Goal: Task Accomplishment & Management: Manage account settings

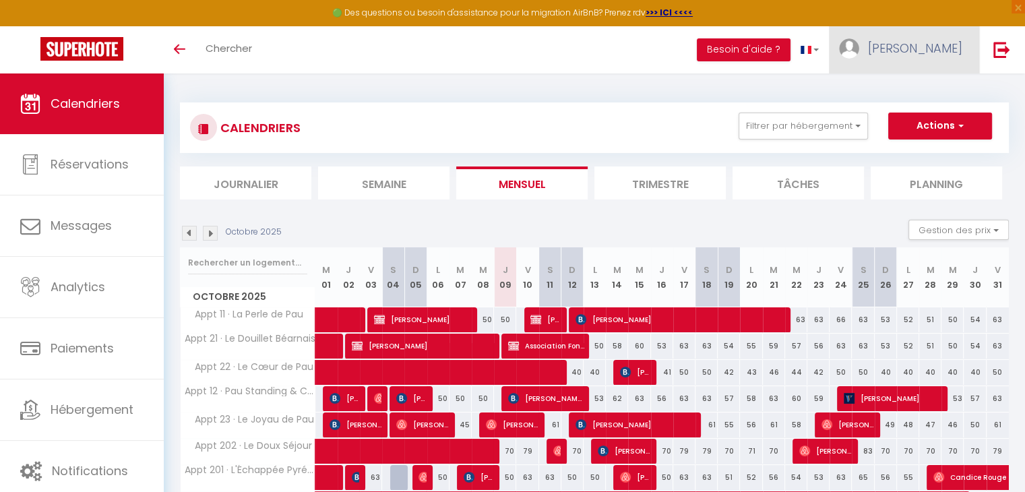
click at [955, 46] on span "[PERSON_NAME]" at bounding box center [915, 48] width 94 height 17
click at [930, 110] on link "Équipe" at bounding box center [925, 117] width 100 height 23
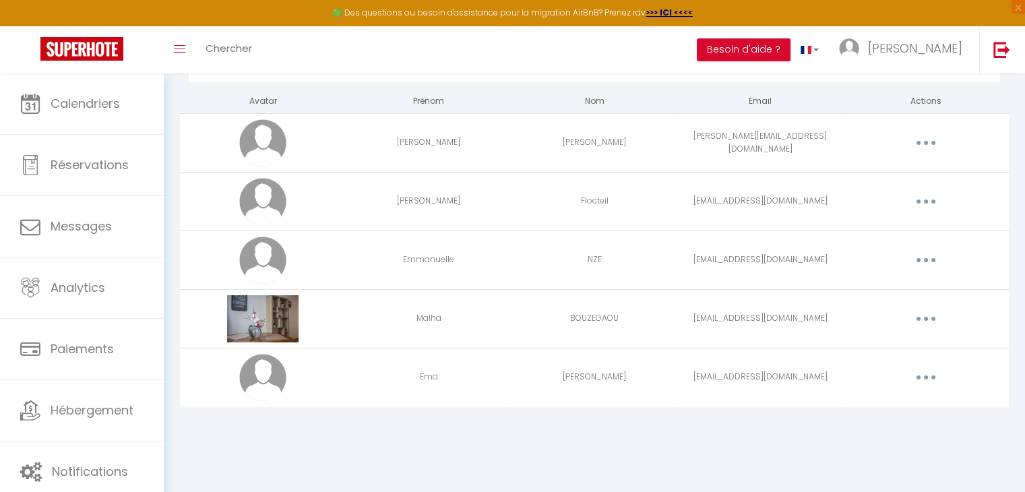
scroll to position [16, 0]
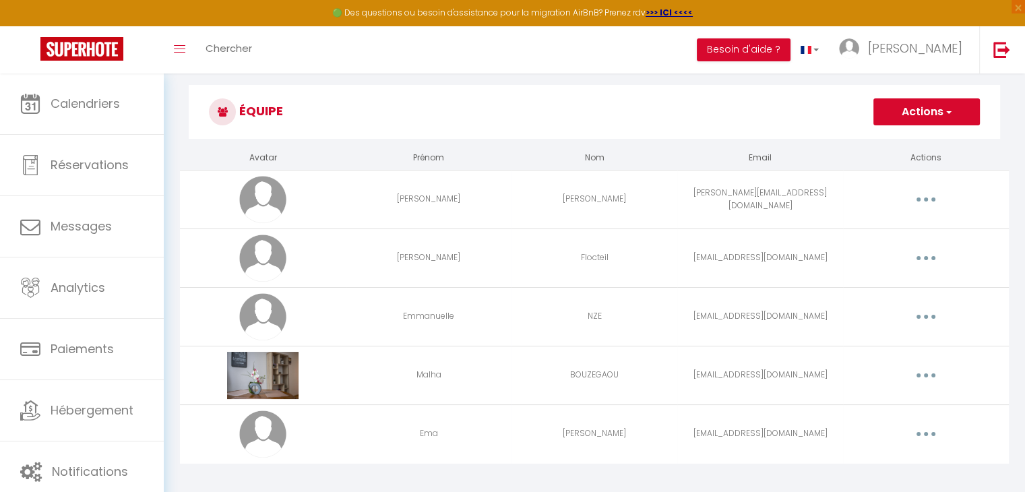
click at [943, 114] on span "button" at bounding box center [947, 111] width 9 height 13
click at [919, 144] on link "Ajouter un nouvel utilisateur" at bounding box center [899, 142] width 159 height 18
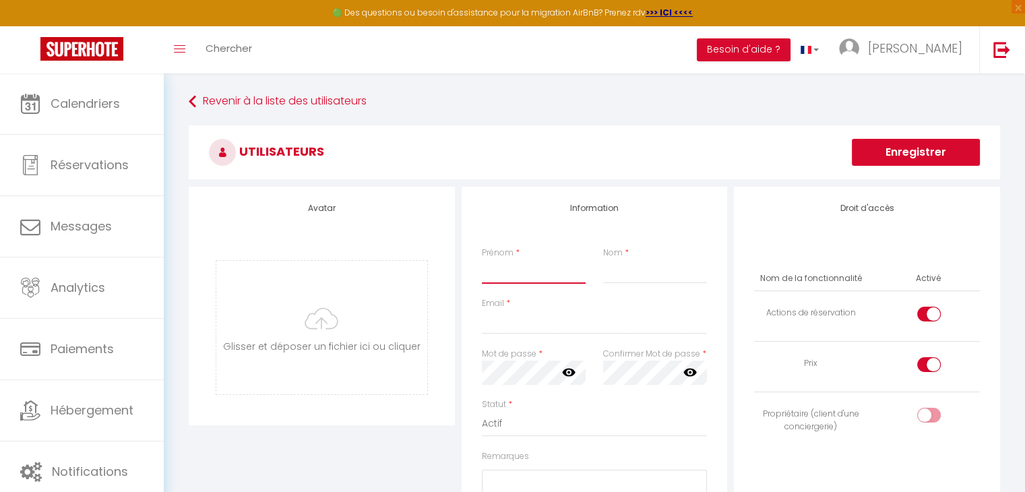
click at [558, 273] on input "Prénom" at bounding box center [534, 271] width 104 height 24
type input "[PERSON_NAME]"
click at [610, 275] on input "Nom" at bounding box center [655, 271] width 104 height 24
type input "TRAVERT"
click at [540, 318] on input "Email" at bounding box center [595, 322] width 226 height 24
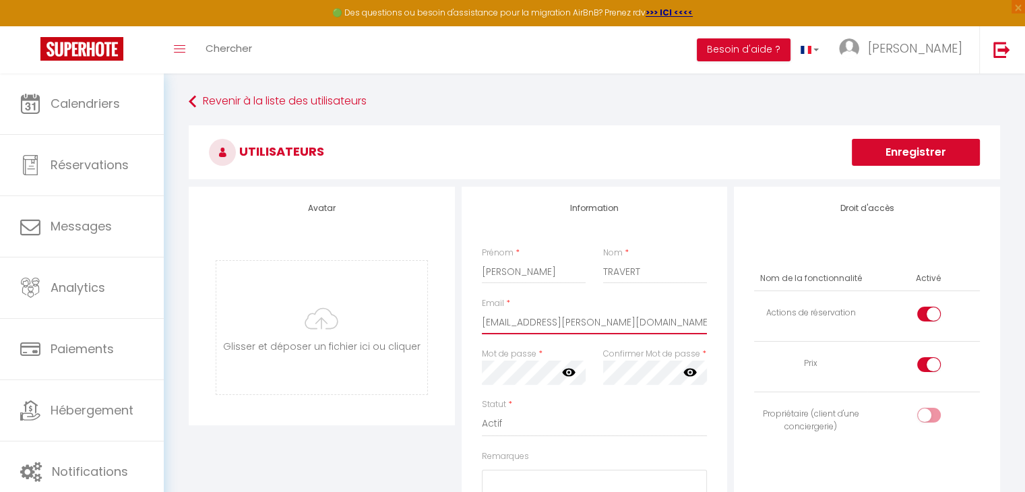
type input "[EMAIL_ADDRESS][PERSON_NAME][DOMAIN_NAME]"
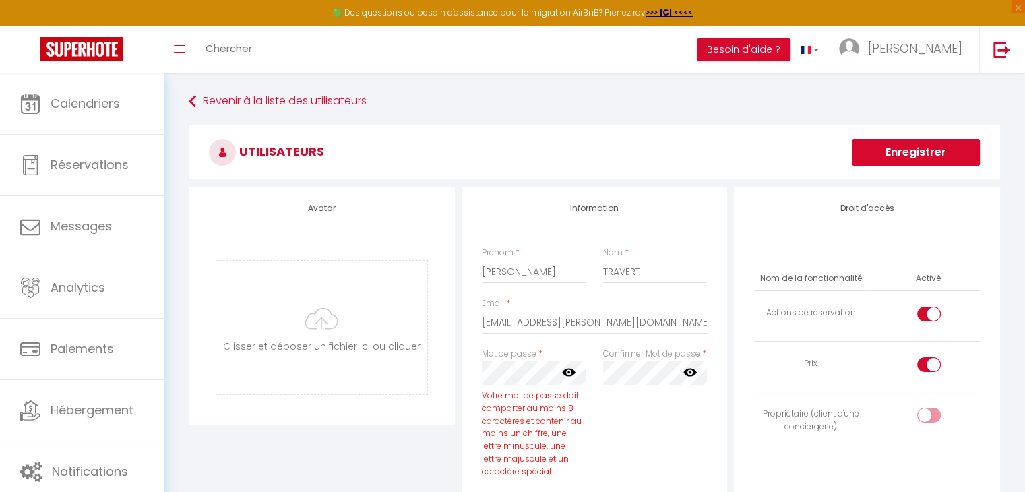
click at [569, 375] on icon at bounding box center [568, 371] width 13 height 13
click at [686, 373] on icon at bounding box center [689, 373] width 13 height 8
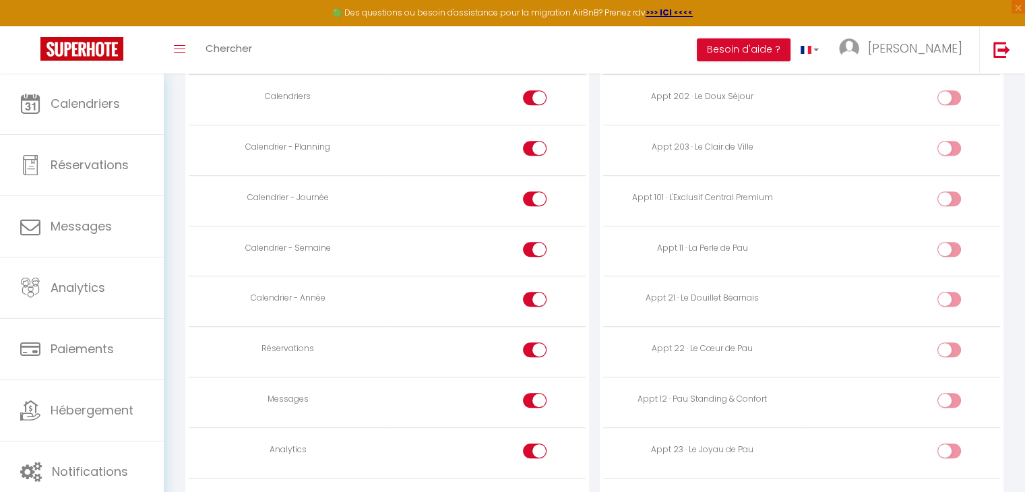
scroll to position [804, 0]
click at [534, 393] on input "checkbox" at bounding box center [546, 403] width 24 height 20
checkbox input "false"
click at [532, 450] on div at bounding box center [535, 451] width 24 height 15
click at [534, 450] on input "checkbox" at bounding box center [546, 454] width 24 height 20
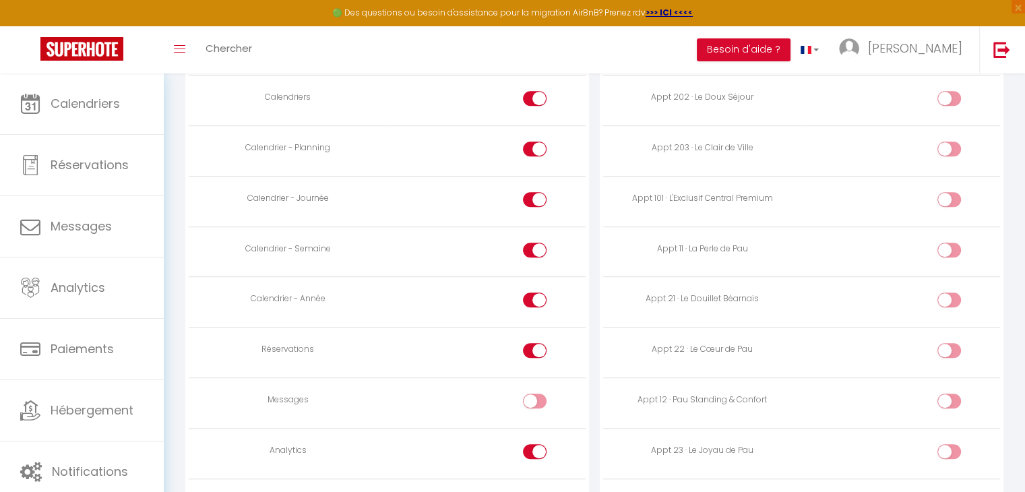
checkbox input "false"
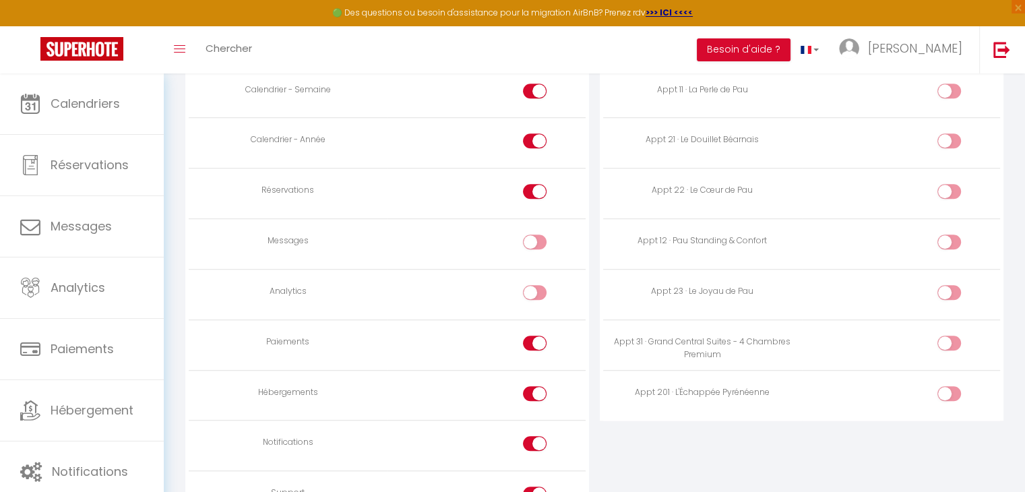
scroll to position [973, 0]
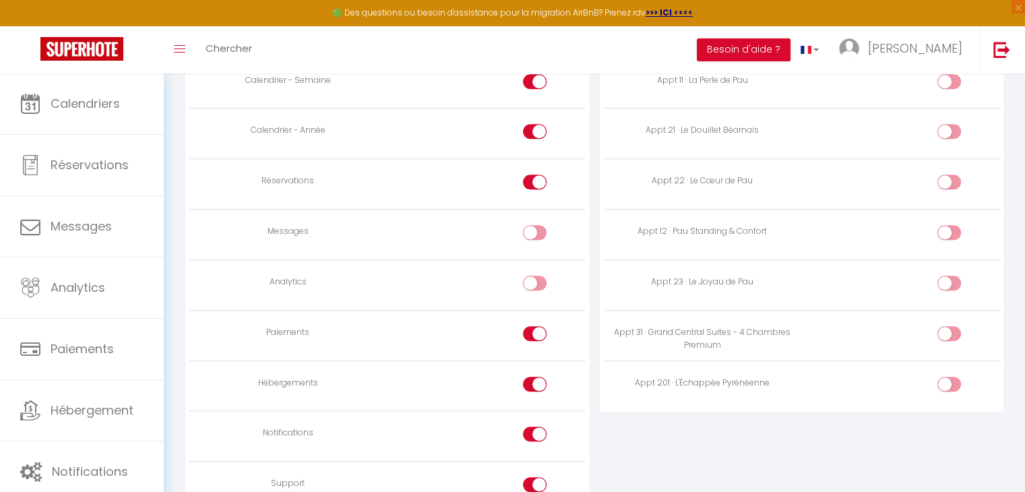
click at [531, 330] on div at bounding box center [535, 333] width 24 height 15
click at [534, 330] on input "checkbox" at bounding box center [546, 336] width 24 height 20
checkbox input "false"
click at [530, 369] on td at bounding box center [486, 385] width 198 height 51
click at [529, 379] on div at bounding box center [535, 384] width 24 height 15
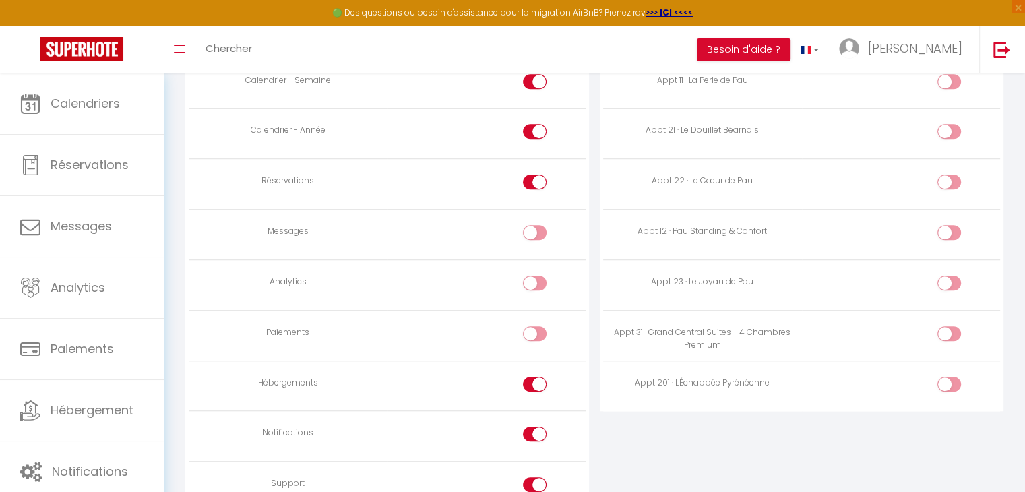
click at [534, 379] on input "checkbox" at bounding box center [546, 387] width 24 height 20
checkbox input "false"
click at [530, 431] on div at bounding box center [535, 433] width 24 height 15
click at [534, 431] on input "checkbox" at bounding box center [546, 436] width 24 height 20
checkbox input "false"
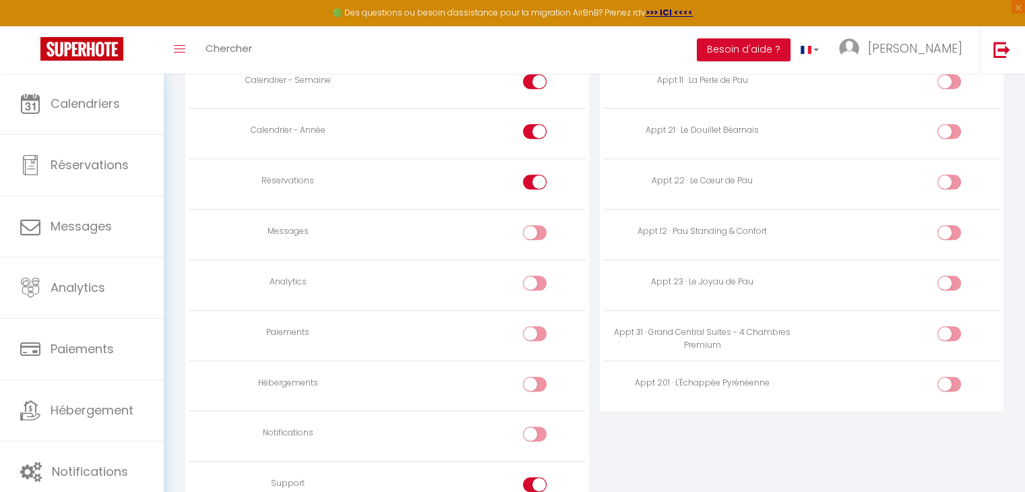
click at [529, 480] on div at bounding box center [535, 484] width 24 height 15
click at [534, 480] on input "checkbox" at bounding box center [546, 487] width 24 height 20
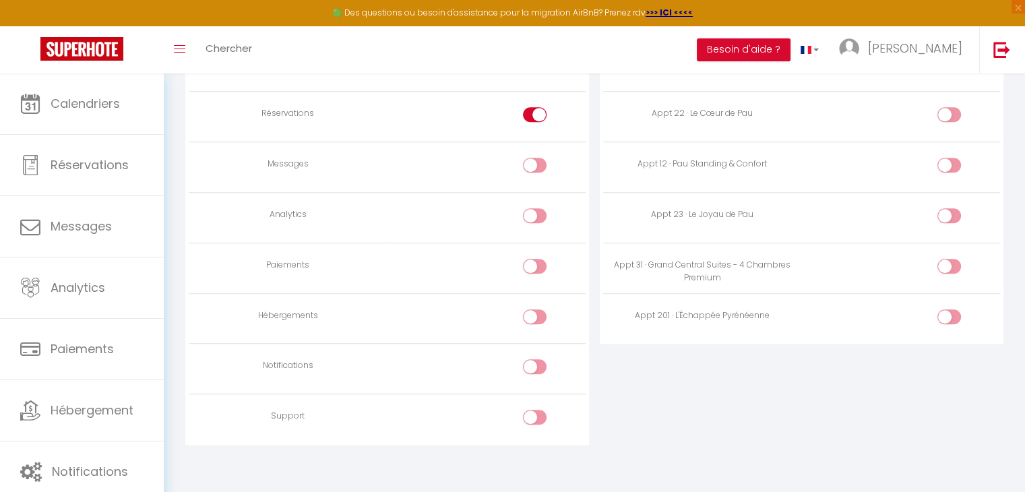
click at [542, 410] on input "checkbox" at bounding box center [546, 420] width 24 height 20
checkbox input "true"
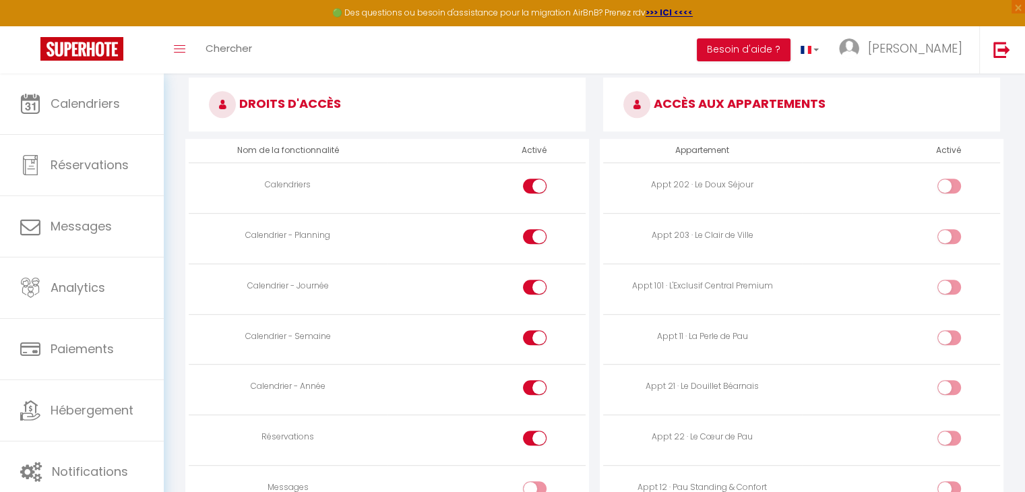
scroll to position [726, 0]
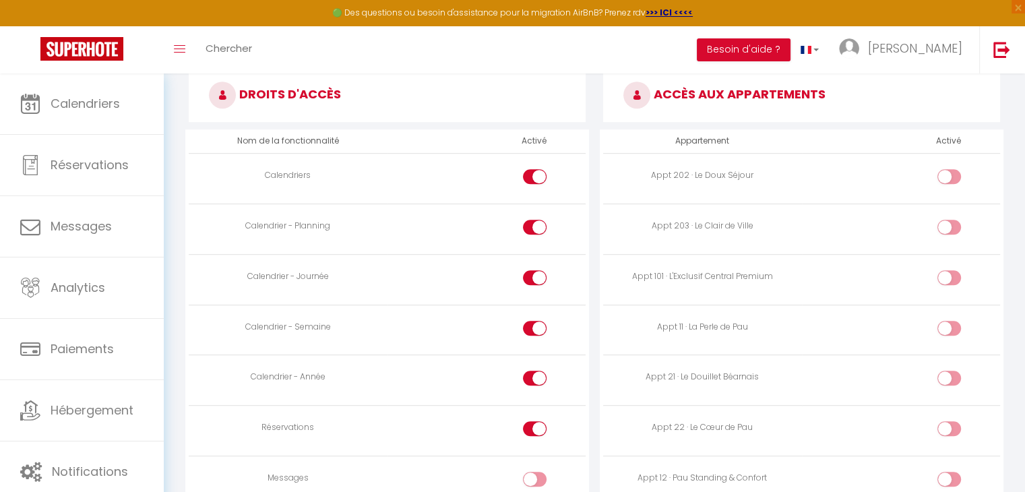
click at [951, 327] on input "checkbox" at bounding box center [961, 331] width 24 height 20
checkbox input "true"
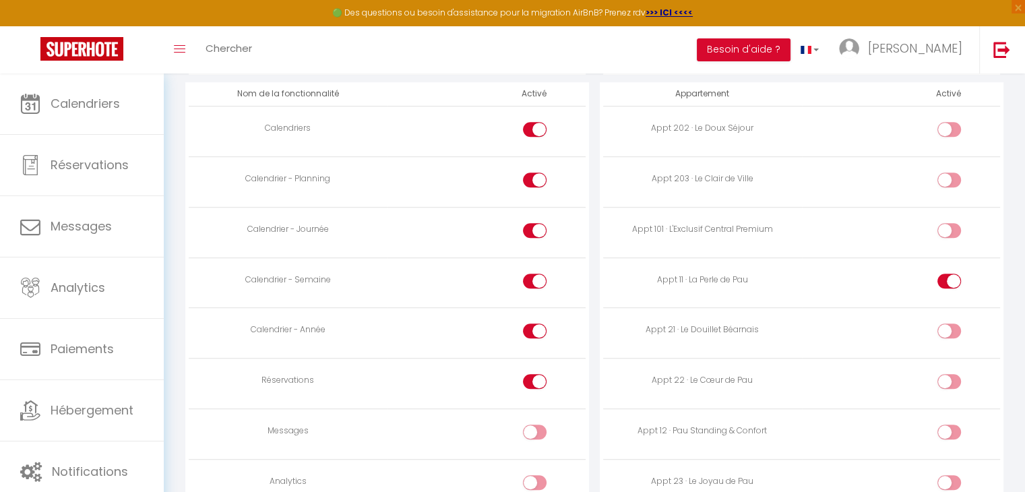
scroll to position [779, 0]
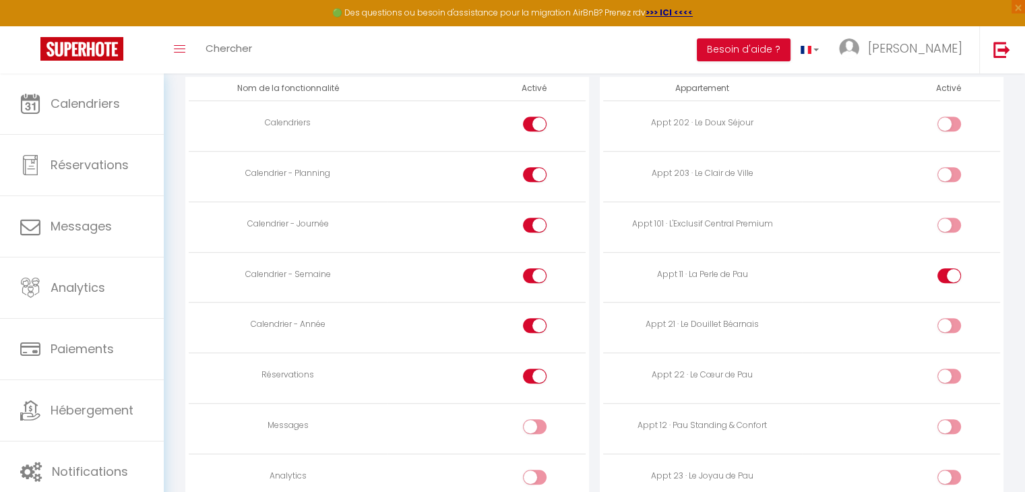
click at [941, 322] on div at bounding box center [949, 325] width 24 height 15
click at [949, 322] on input "checkbox" at bounding box center [961, 328] width 24 height 20
checkbox input "true"
click at [947, 375] on div at bounding box center [949, 376] width 24 height 15
click at [949, 375] on input "checkbox" at bounding box center [961, 379] width 24 height 20
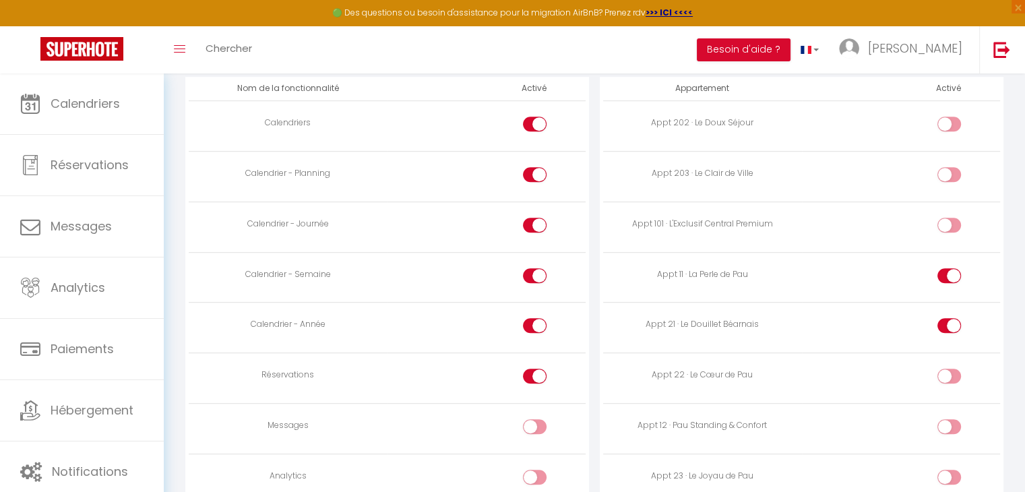
checkbox input "true"
click at [953, 424] on input "checkbox" at bounding box center [961, 429] width 24 height 20
checkbox input "true"
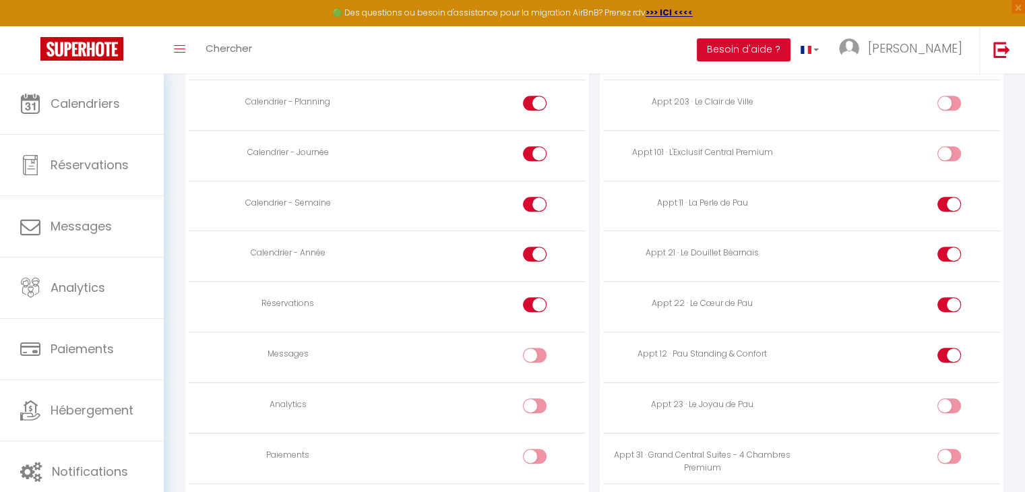
click at [951, 409] on input "checkbox" at bounding box center [961, 408] width 24 height 20
checkbox input "true"
click at [955, 451] on input "checkbox" at bounding box center [961, 459] width 24 height 20
checkbox input "true"
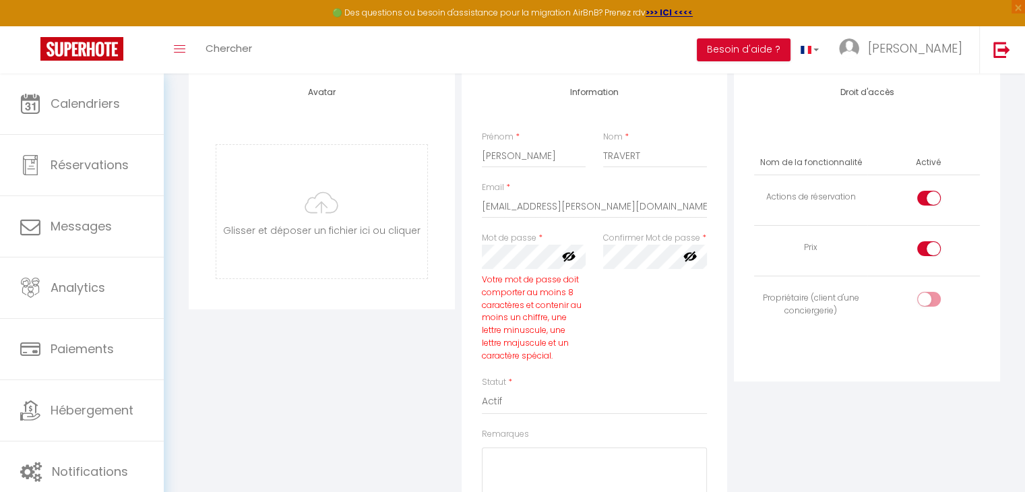
scroll to position [115, 0]
click at [922, 251] on div at bounding box center [929, 250] width 24 height 15
click at [928, 251] on input "checkbox" at bounding box center [940, 253] width 24 height 20
checkbox input "false"
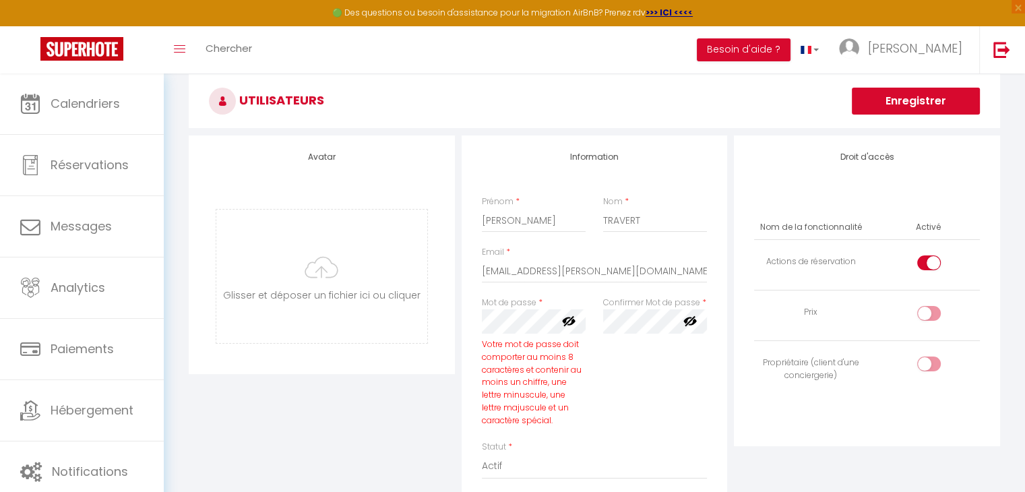
scroll to position [0, 0]
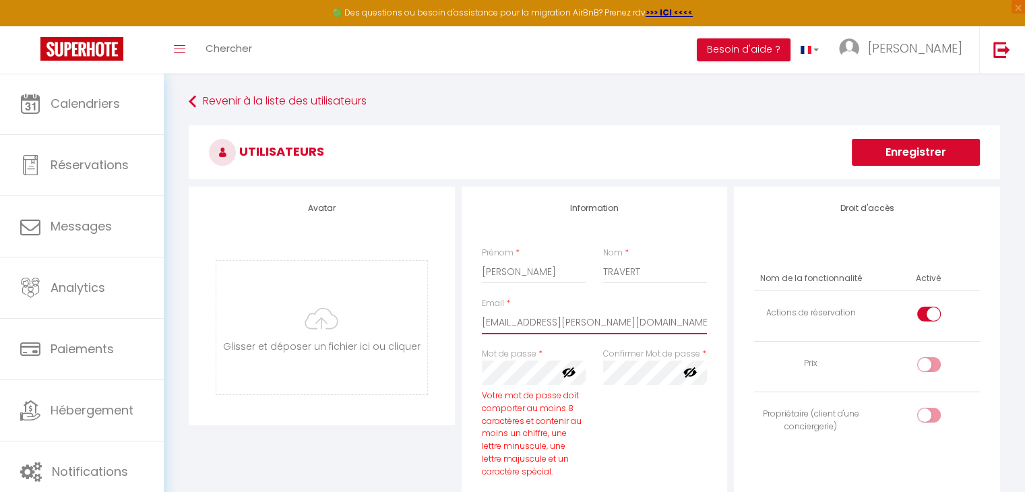
click at [484, 313] on input "[EMAIL_ADDRESS][PERSON_NAME][DOMAIN_NAME]" at bounding box center [595, 322] width 226 height 24
click at [939, 157] on button "Enregistrer" at bounding box center [916, 152] width 128 height 27
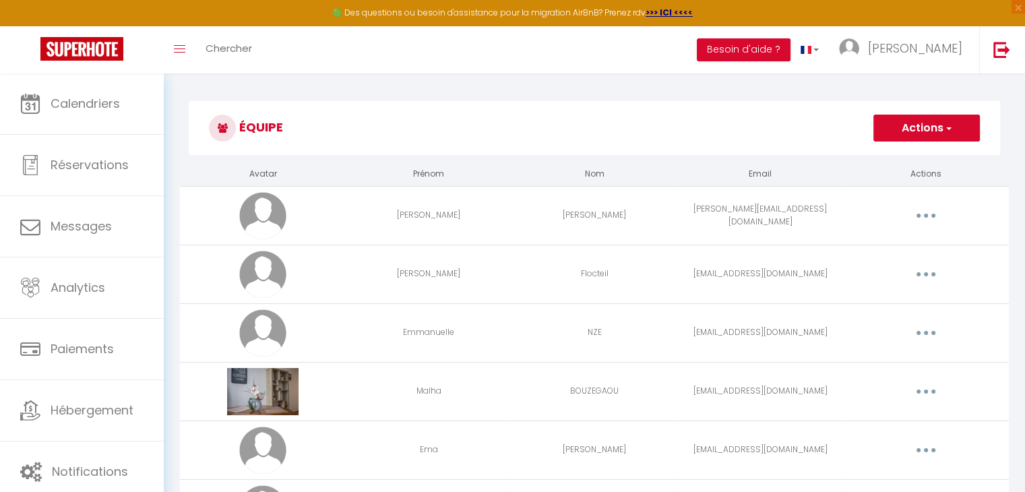
scroll to position [89, 0]
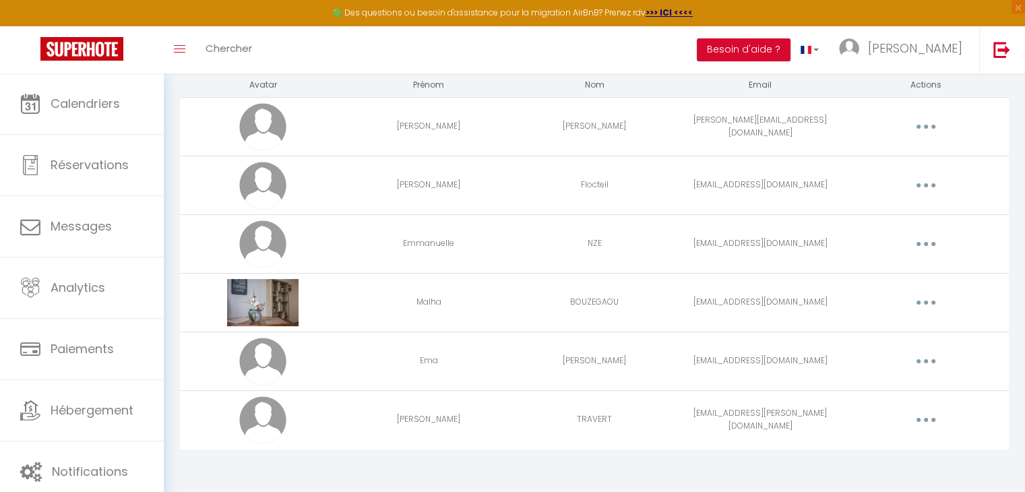
click at [934, 416] on button "button" at bounding box center [926, 420] width 38 height 22
click at [892, 454] on link "Editer" at bounding box center [891, 450] width 100 height 23
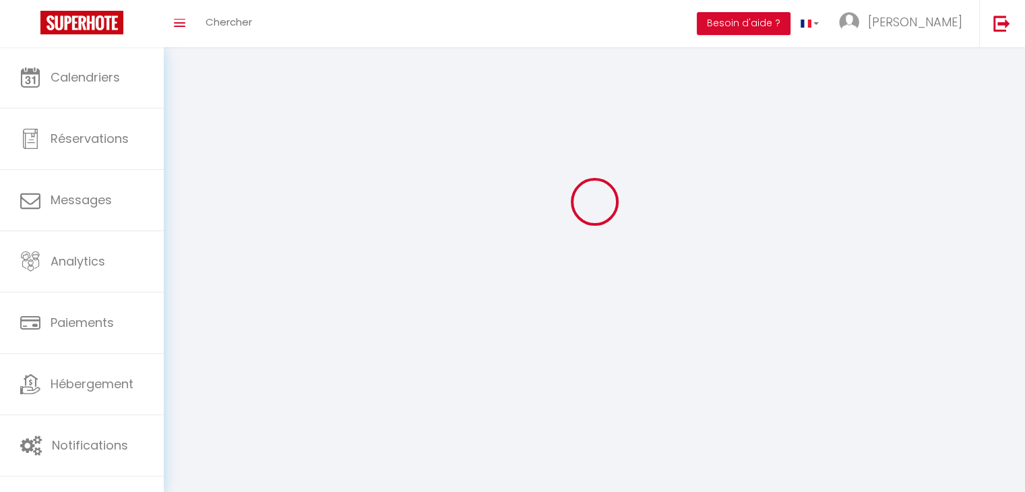
type input "[PERSON_NAME]"
type input "TRAVERT"
type input "[EMAIL_ADDRESS][PERSON_NAME][DOMAIN_NAME]"
type textarea "[URL][DOMAIN_NAME]"
checkbox input "true"
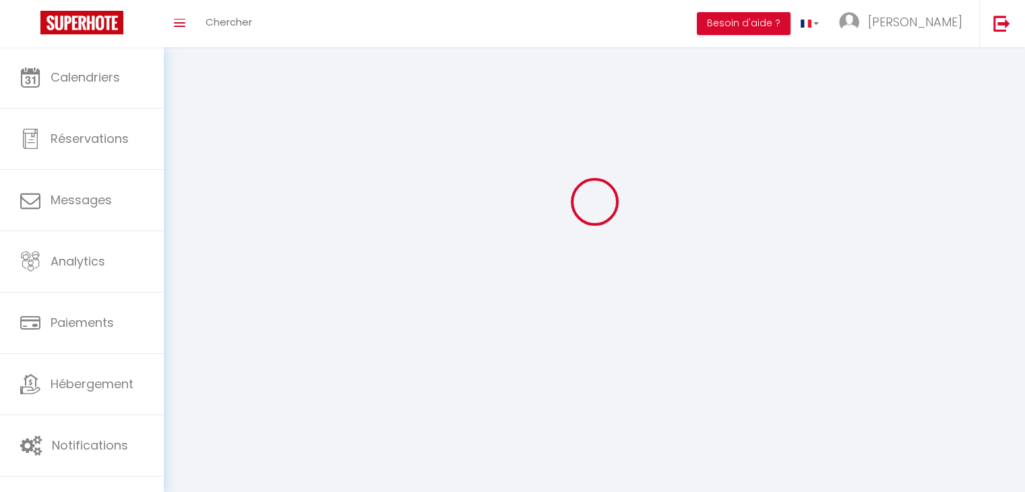
checkbox input "false"
checkbox input "true"
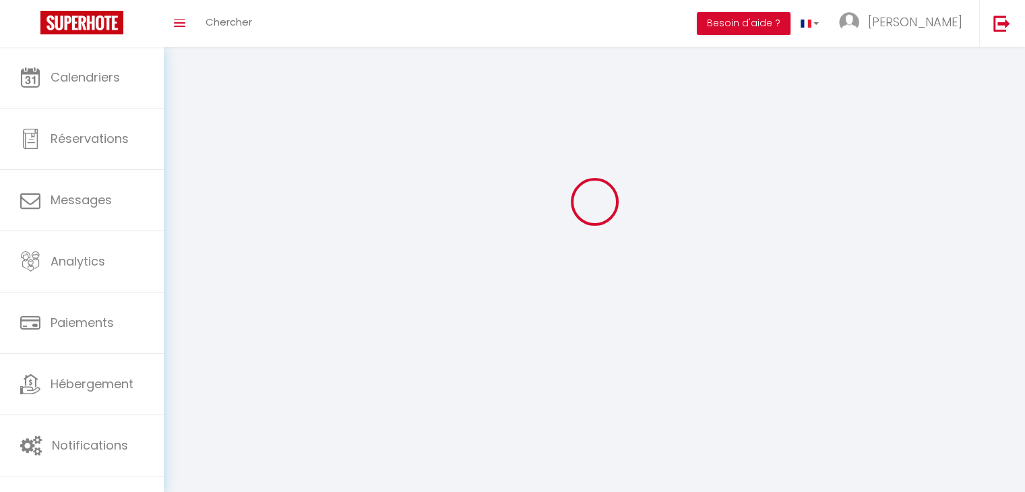
checkbox input "true"
checkbox input "false"
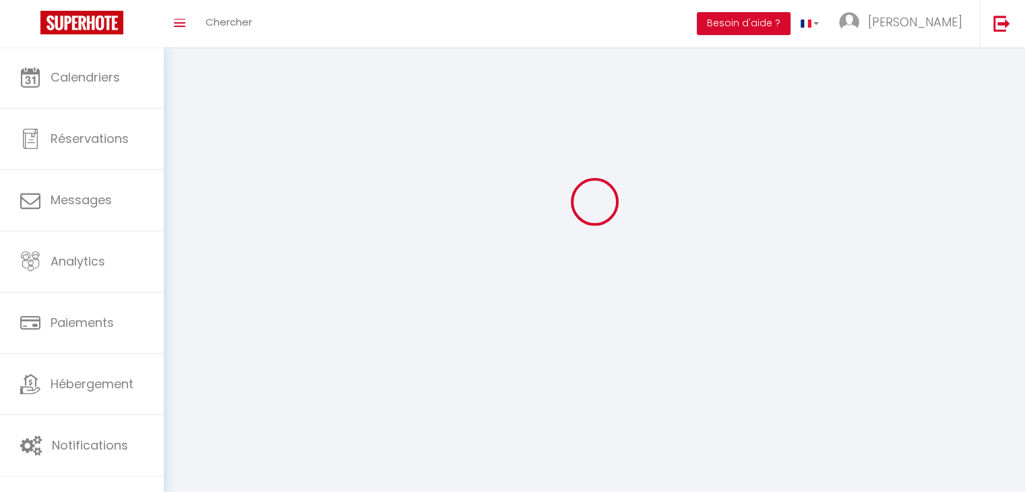
checkbox input "false"
checkbox input "true"
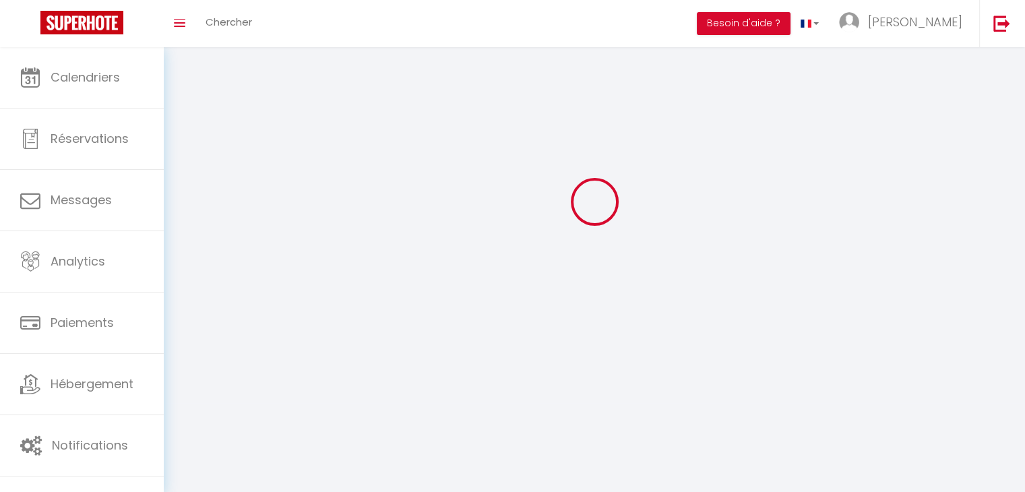
select select
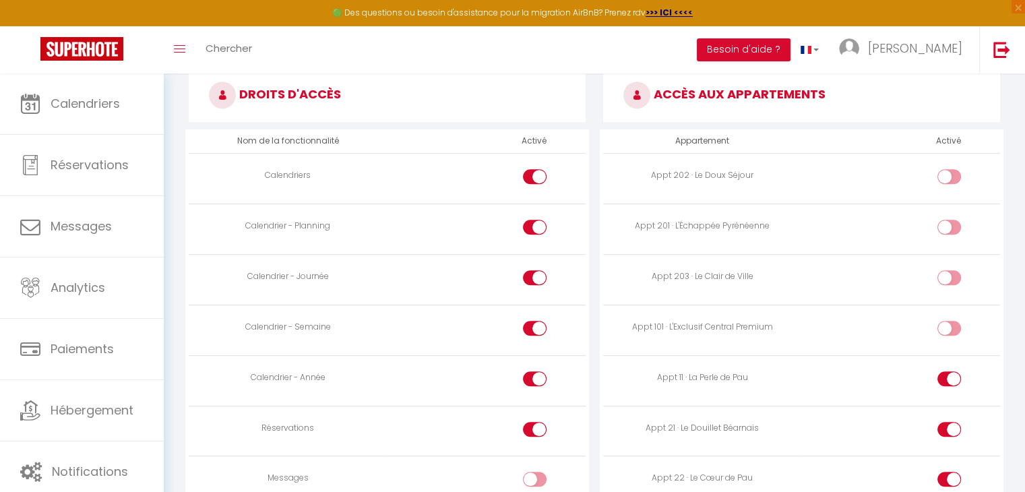
scroll to position [711, 0]
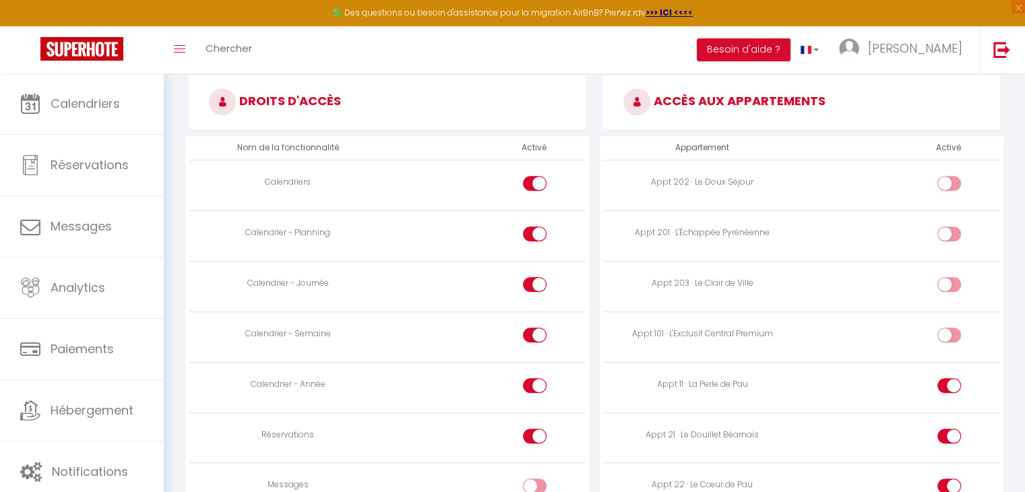
click at [528, 183] on div at bounding box center [535, 183] width 24 height 15
click at [534, 183] on input "checkbox" at bounding box center [546, 186] width 24 height 20
checkbox input "false"
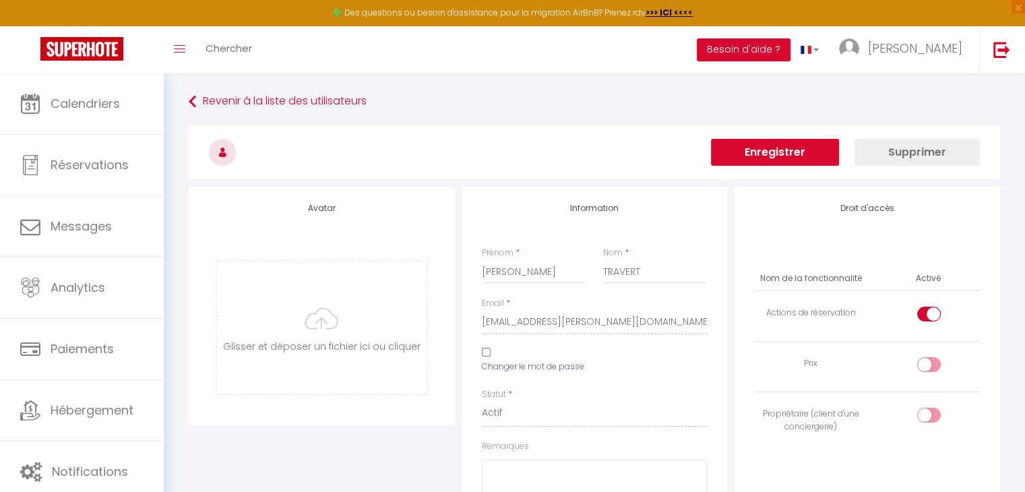
scroll to position [0, 0]
click at [792, 154] on button "Enregistrer" at bounding box center [775, 152] width 128 height 27
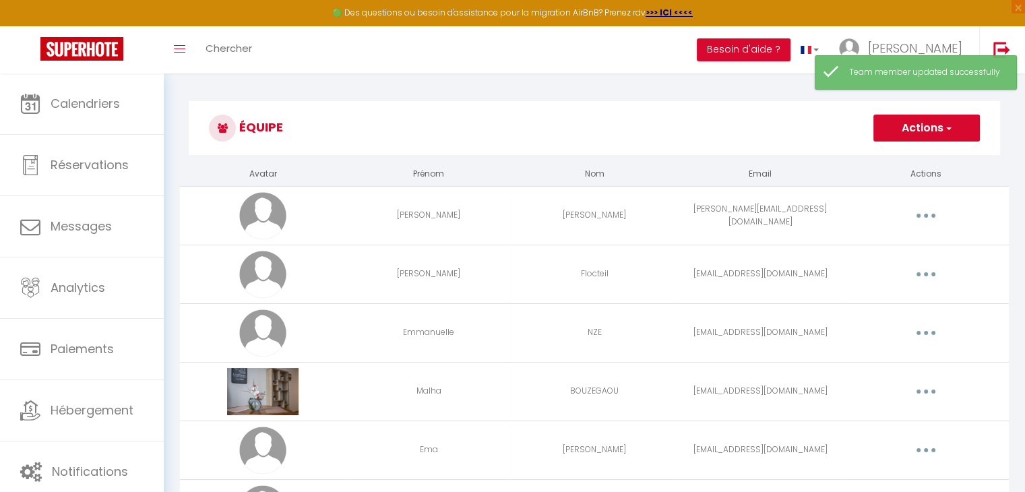
scroll to position [89, 0]
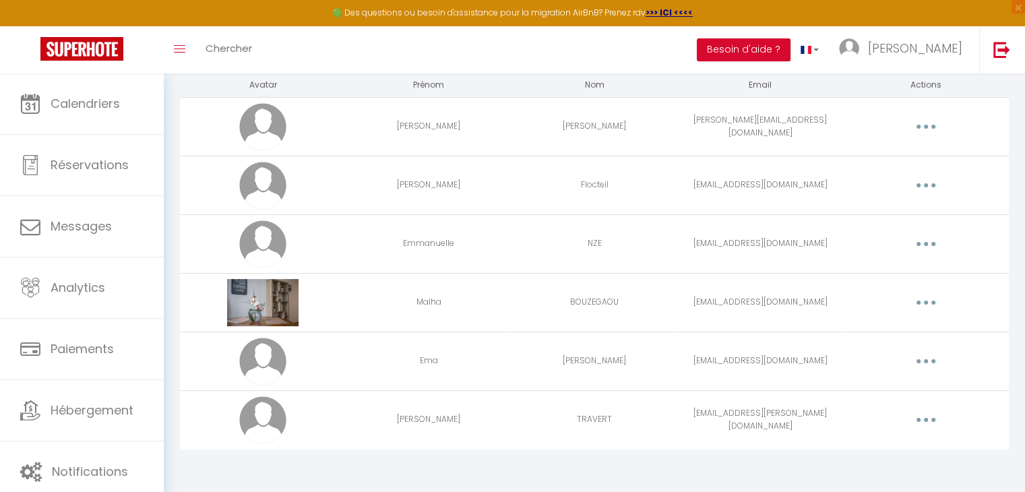
click at [927, 415] on button "button" at bounding box center [926, 420] width 38 height 22
click at [875, 443] on link "Editer" at bounding box center [891, 450] width 100 height 23
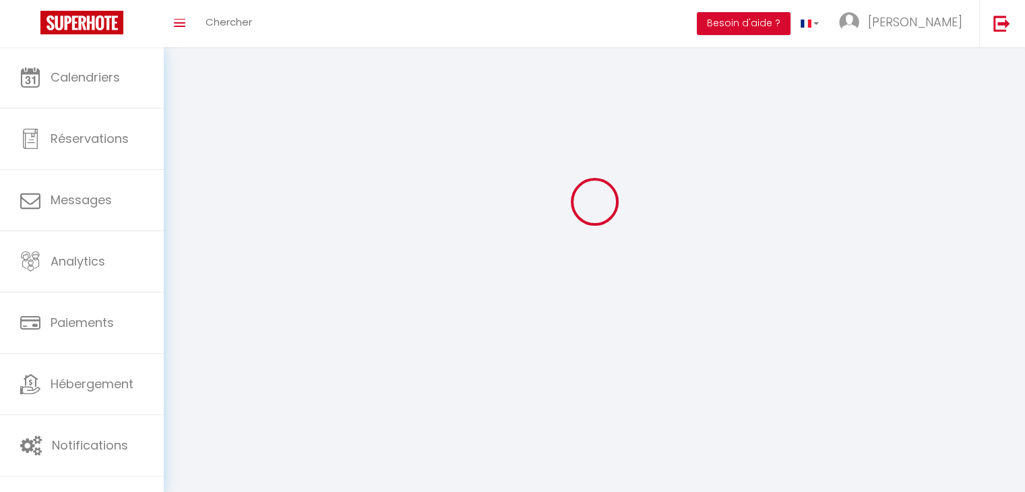
type input "[PERSON_NAME]"
type input "TRAVERT"
type input "[EMAIL_ADDRESS][PERSON_NAME][DOMAIN_NAME]"
type textarea "[URL][DOMAIN_NAME]"
checkbox input "true"
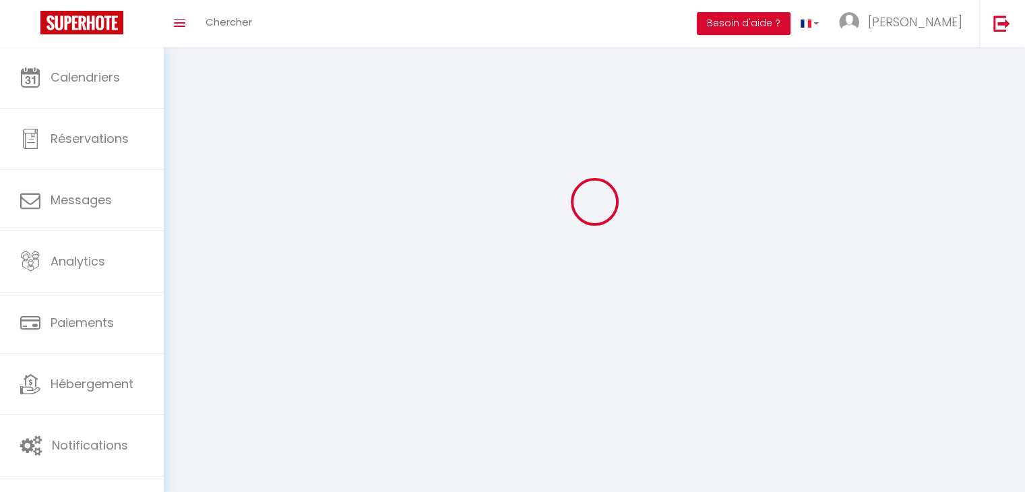
checkbox input "false"
checkbox input "true"
checkbox input "false"
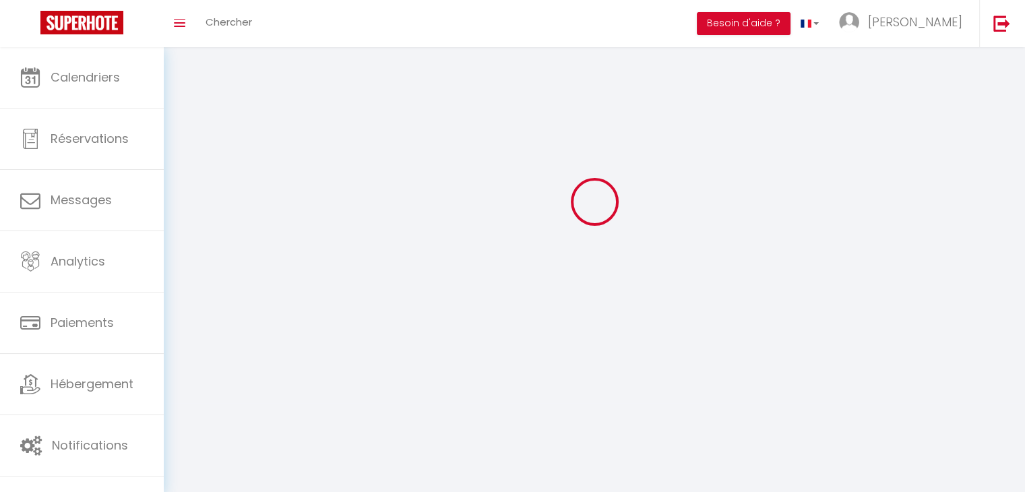
checkbox input "false"
checkbox input "true"
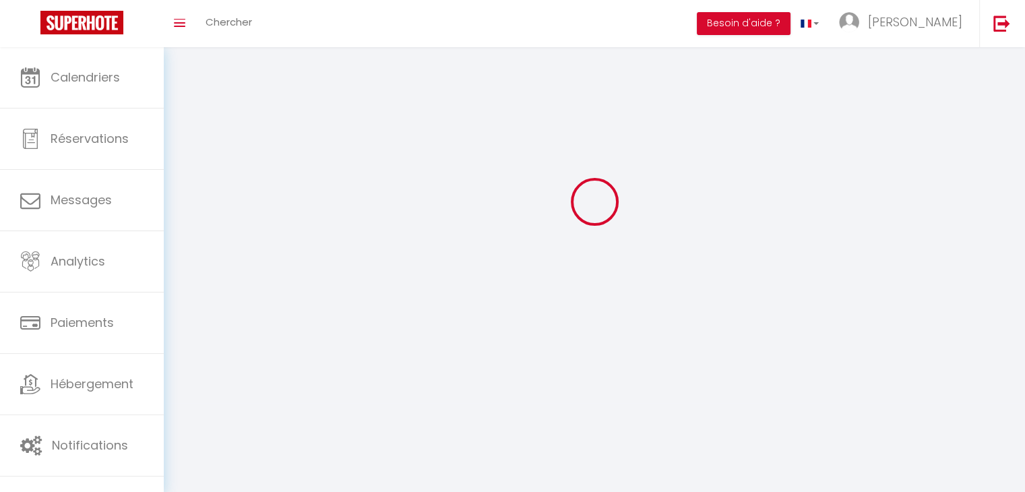
scroll to position [932, 0]
select select
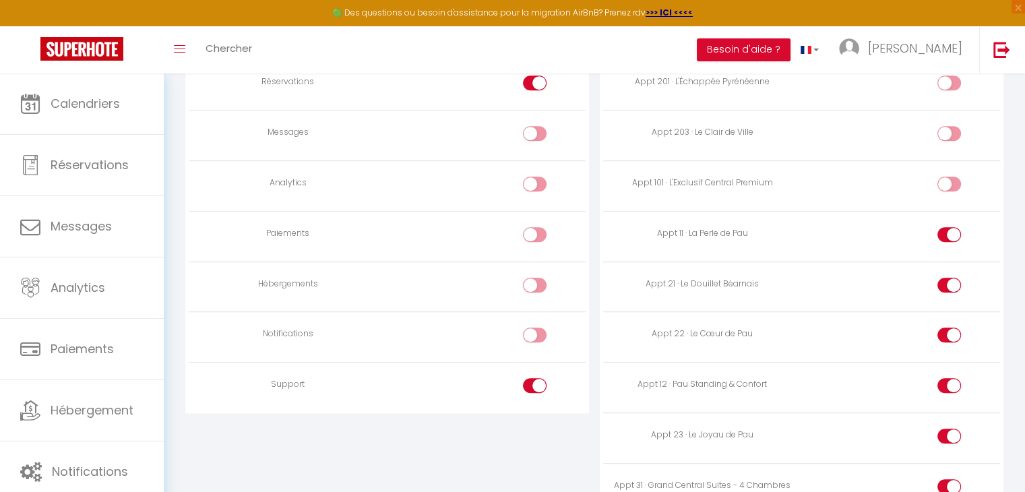
scroll to position [864, 0]
click at [532, 288] on label at bounding box center [535, 286] width 24 height 20
click at [534, 288] on input "checkbox" at bounding box center [546, 286] width 24 height 20
click at [542, 276] on input "checkbox" at bounding box center [546, 286] width 24 height 20
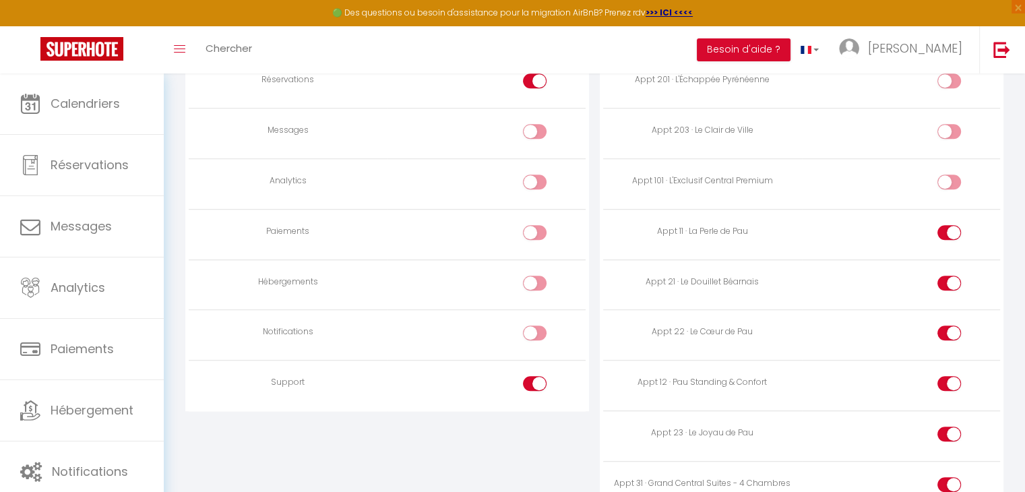
checkbox input "true"
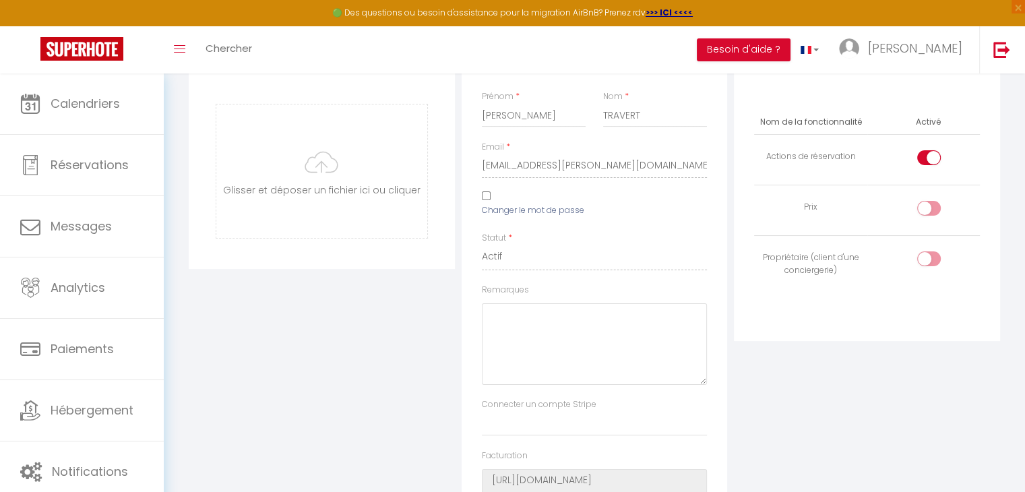
scroll to position [0, 0]
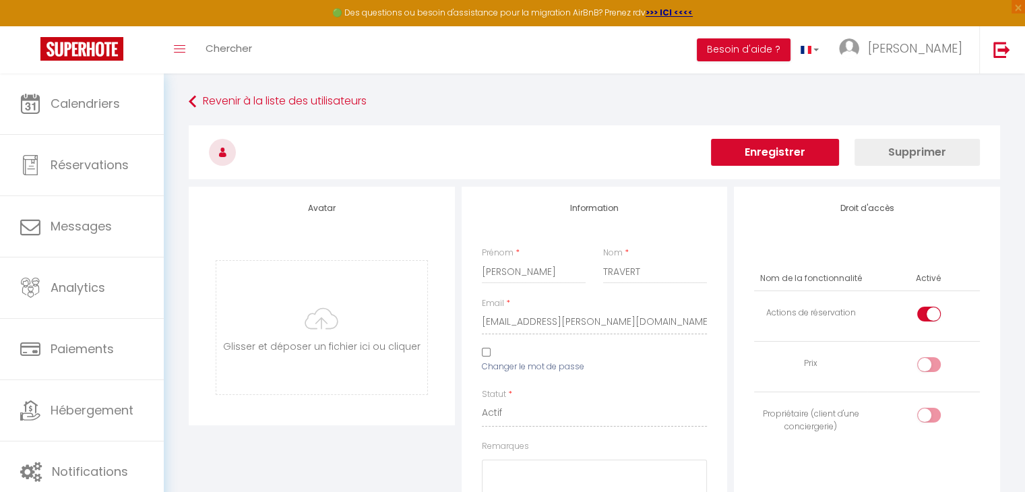
click at [776, 152] on button "Enregistrer" at bounding box center [775, 152] width 128 height 27
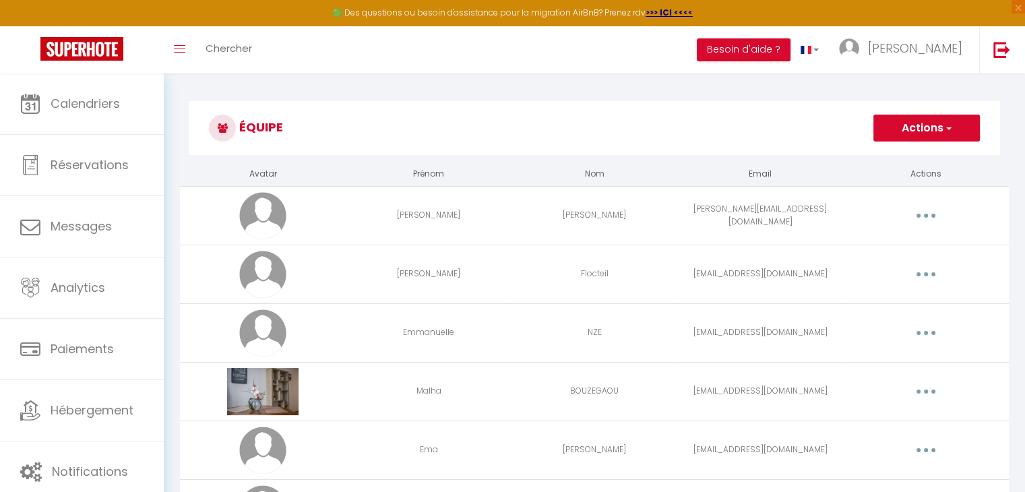
scroll to position [89, 0]
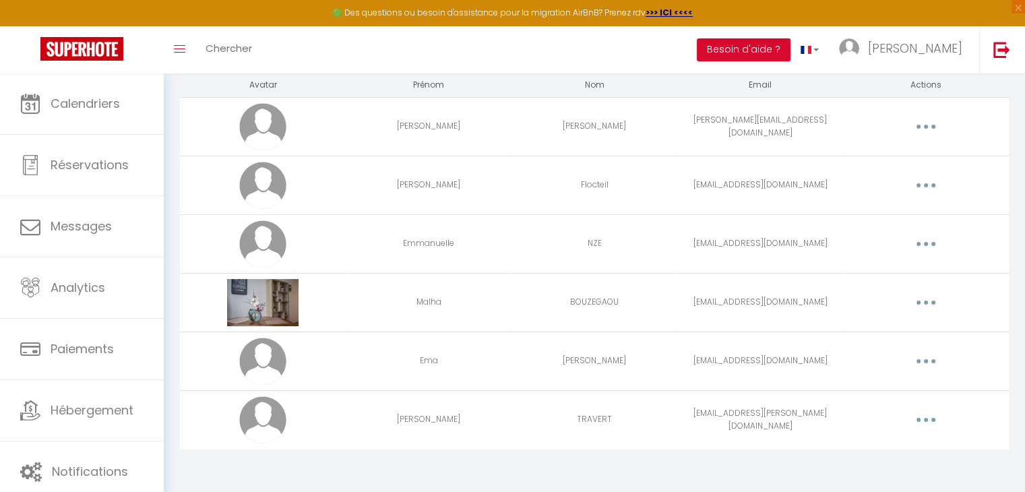
click at [925, 414] on button "button" at bounding box center [926, 420] width 38 height 22
click at [863, 444] on link "Editer" at bounding box center [891, 450] width 100 height 23
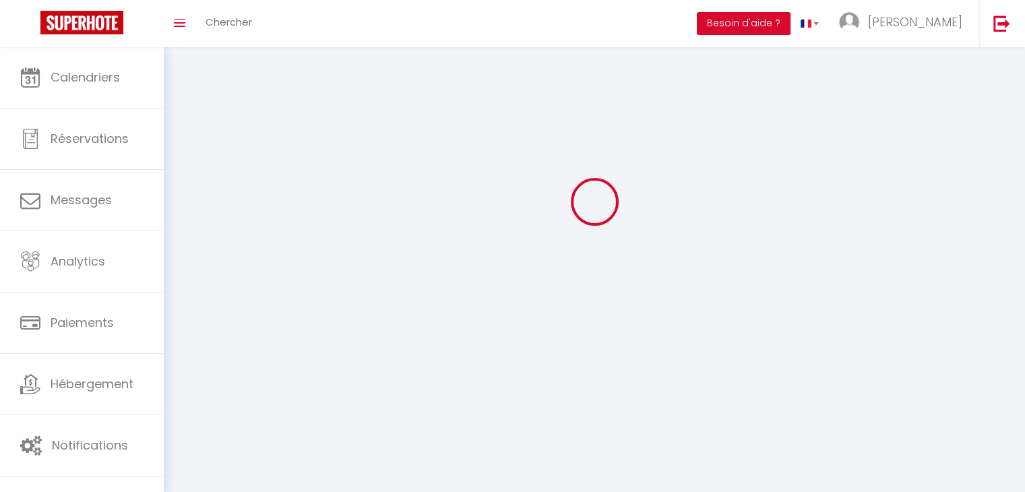
type input "[PERSON_NAME]"
type input "TRAVERT"
type input "[EMAIL_ADDRESS][PERSON_NAME][DOMAIN_NAME]"
type textarea "[URL][DOMAIN_NAME]"
checkbox input "true"
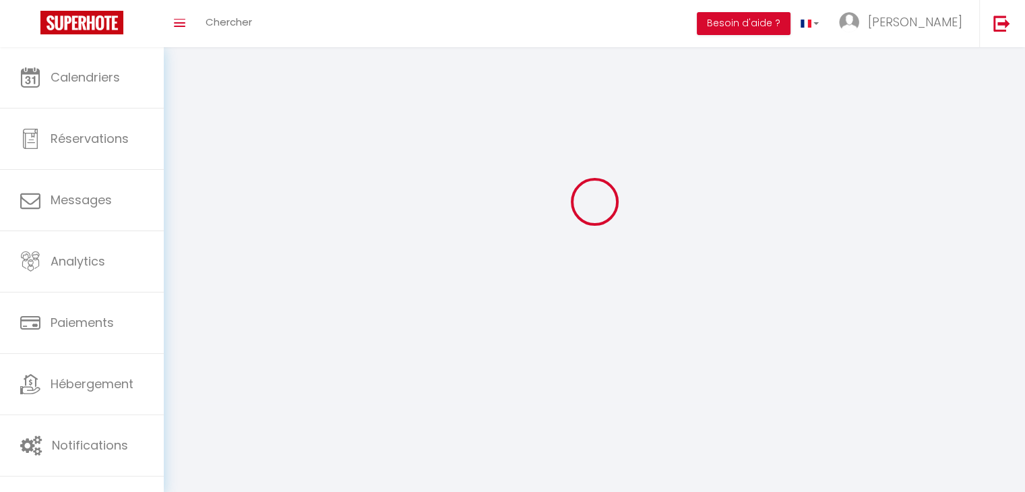
checkbox input "false"
checkbox input "true"
checkbox input "false"
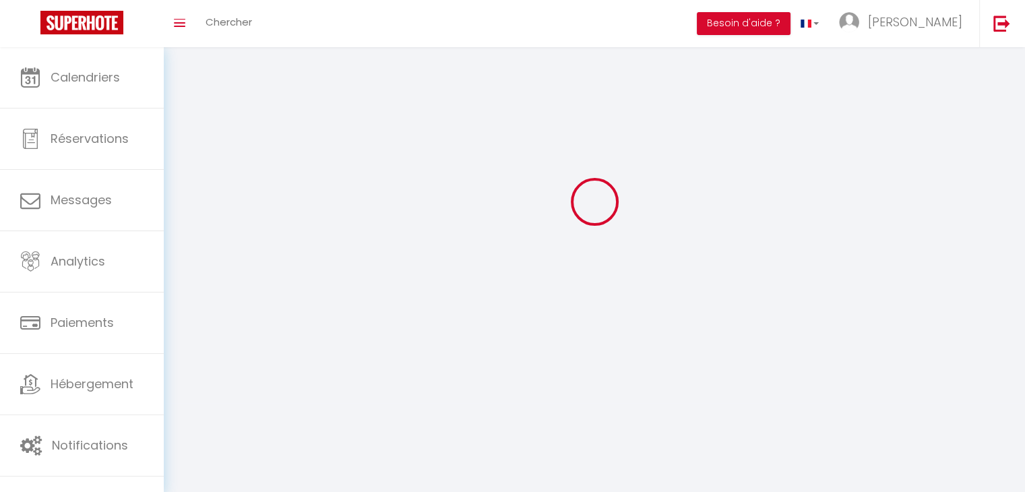
checkbox input "false"
checkbox input "true"
checkbox input "false"
checkbox input "true"
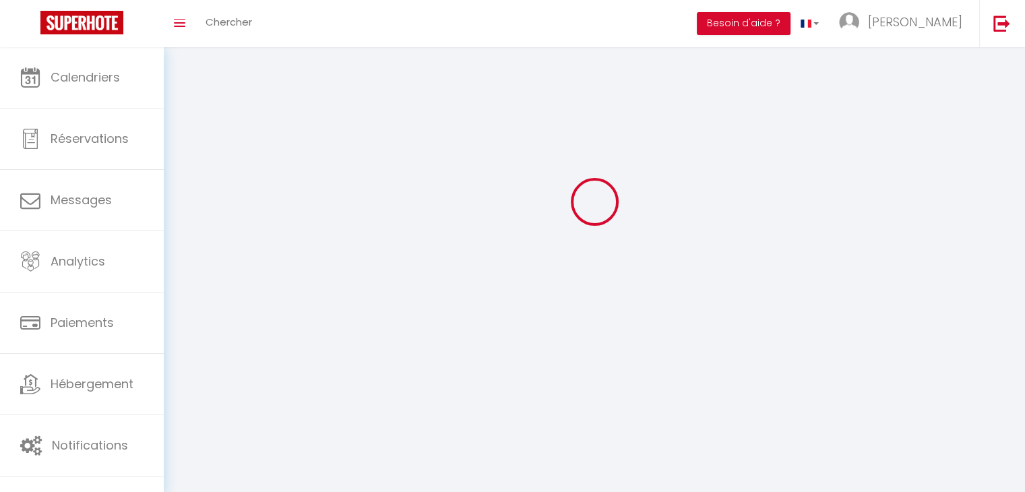
select select
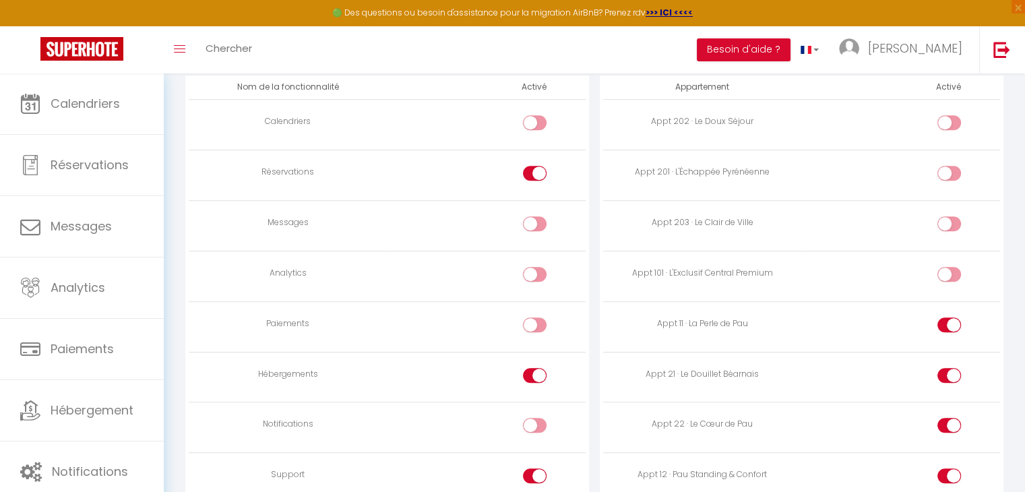
scroll to position [757, 0]
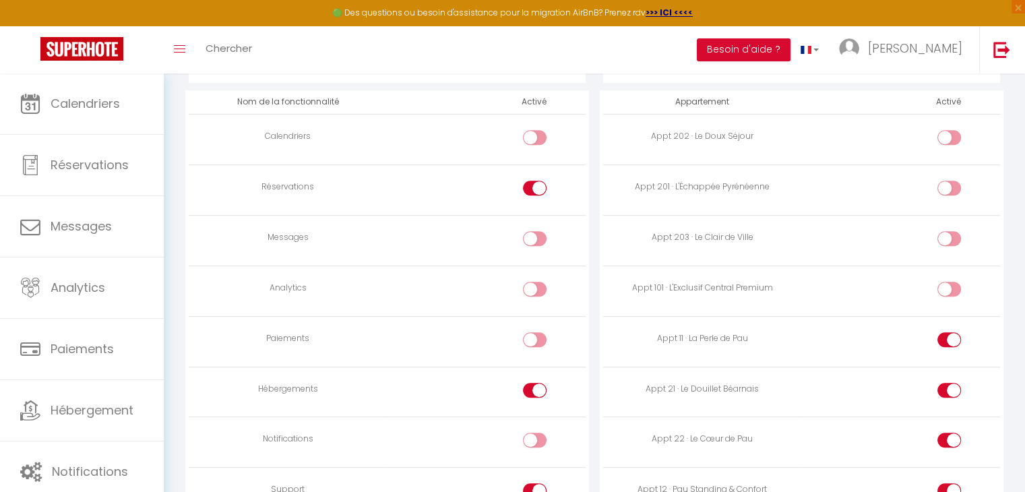
click at [536, 135] on input "checkbox" at bounding box center [546, 140] width 24 height 20
checkbox input "true"
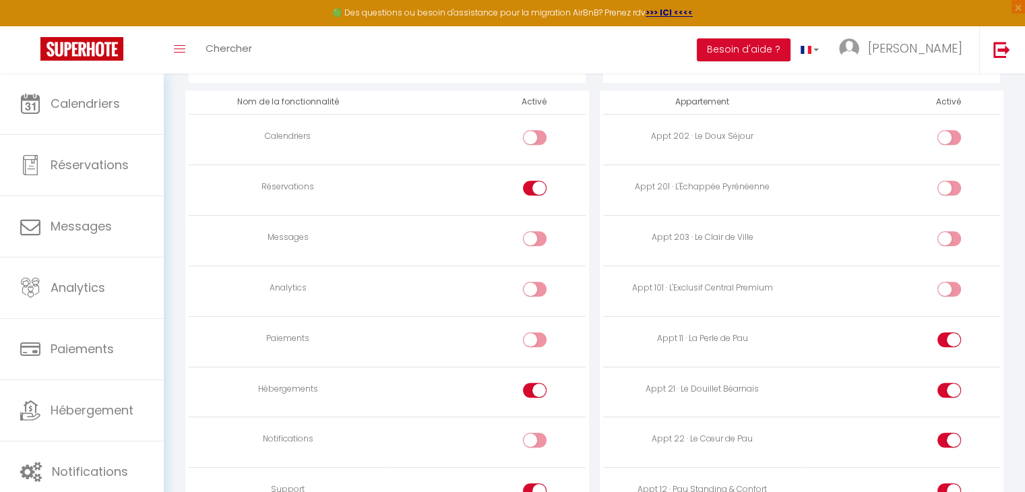
checkbox input "true"
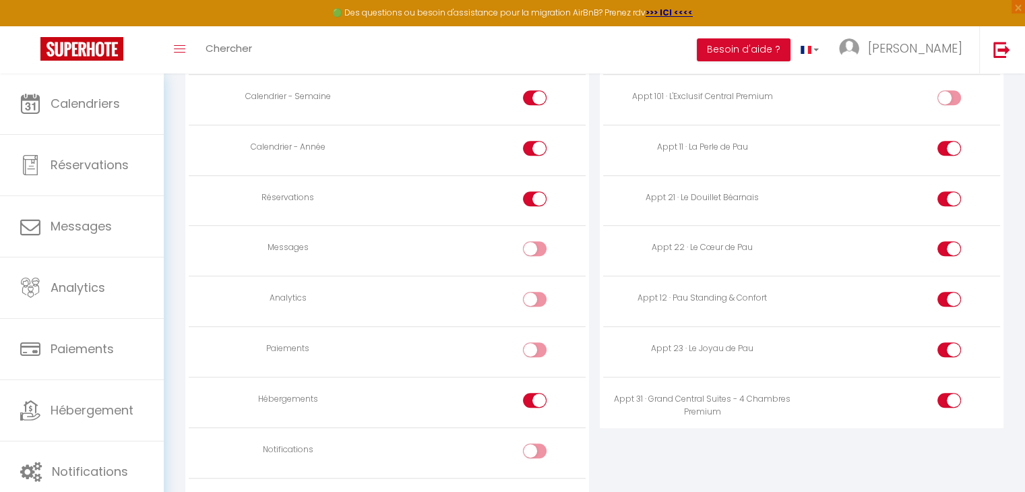
scroll to position [950, 0]
click at [528, 397] on div at bounding box center [535, 398] width 24 height 15
click at [534, 397] on input "checkbox" at bounding box center [546, 401] width 24 height 20
checkbox input "false"
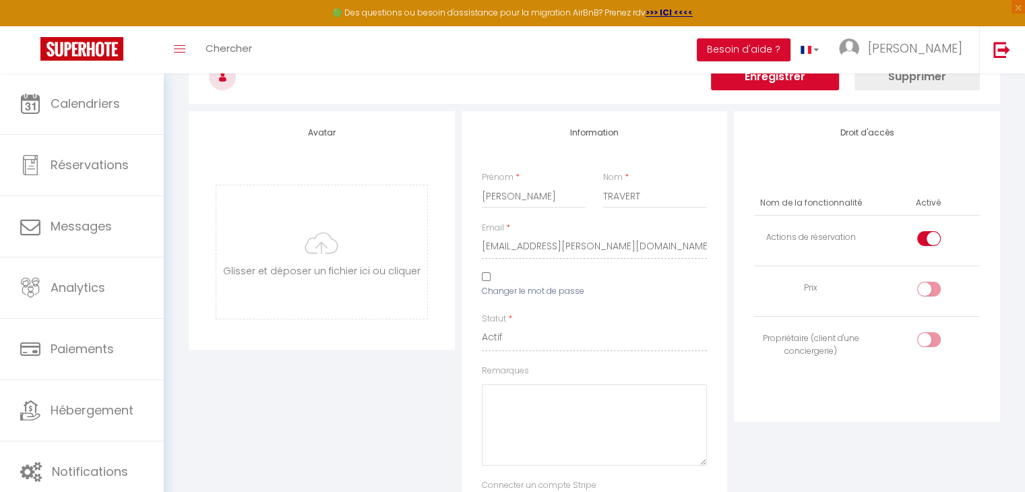
scroll to position [0, 0]
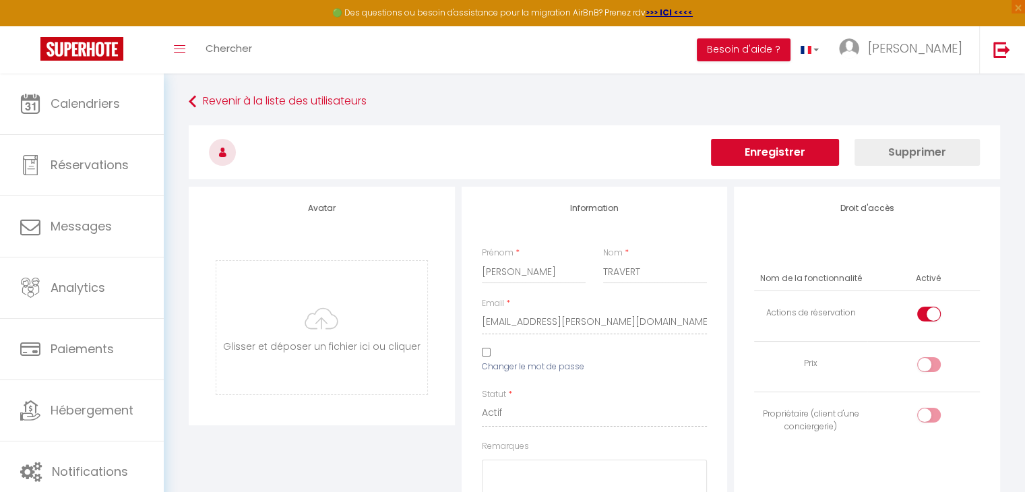
click at [766, 156] on button "Enregistrer" at bounding box center [775, 152] width 128 height 27
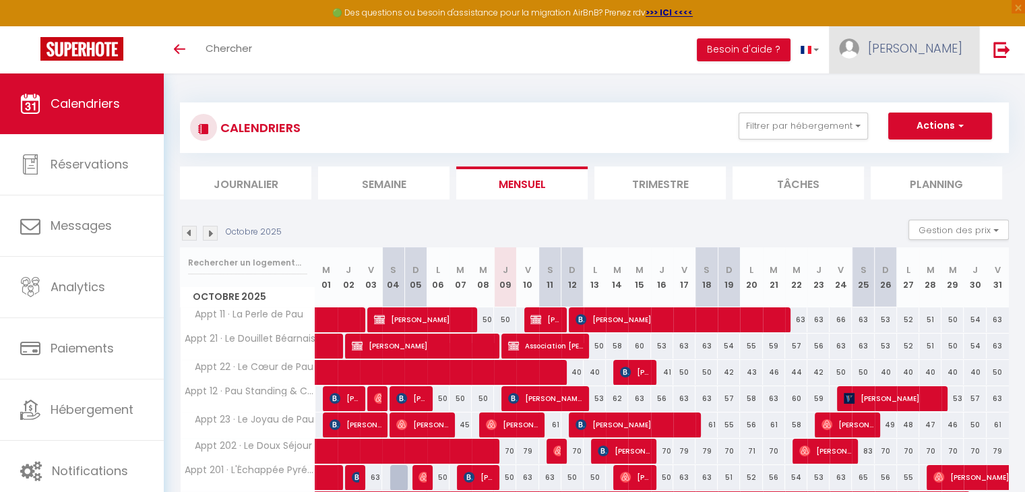
click at [946, 58] on link "[PERSON_NAME]" at bounding box center [904, 49] width 150 height 47
click at [927, 113] on link "Équipe" at bounding box center [925, 117] width 100 height 23
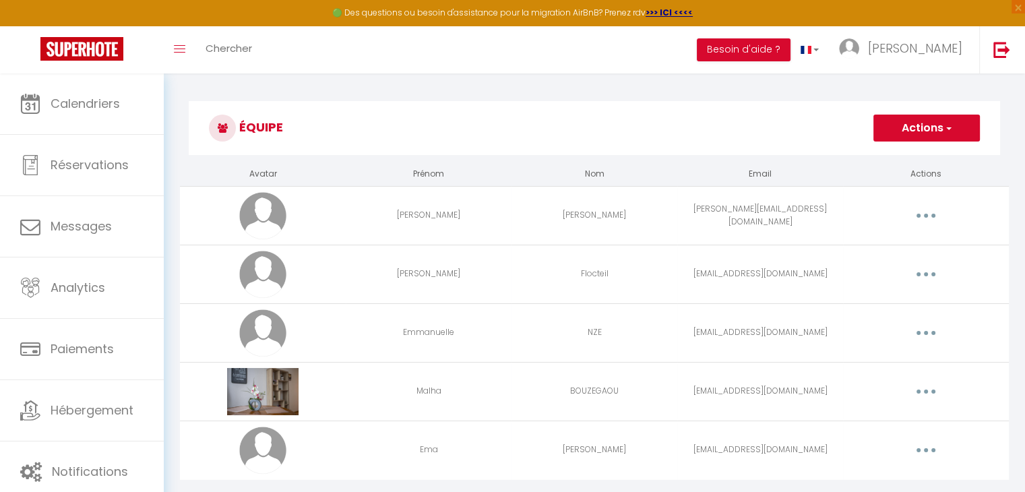
click at [921, 274] on button "button" at bounding box center [926, 274] width 38 height 22
click at [876, 305] on link "Editer" at bounding box center [891, 305] width 100 height 23
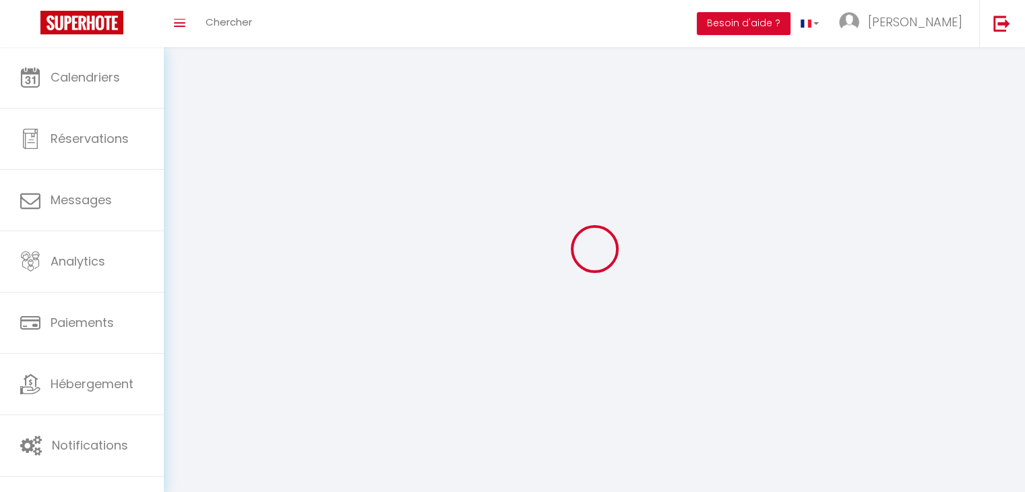
type input "[PERSON_NAME]"
type input "Flocteil"
type input "[EMAIL_ADDRESS][DOMAIN_NAME]"
type textarea "https://app.superhote.com/#/connect/xsUfnWrh7I"
checkbox input "true"
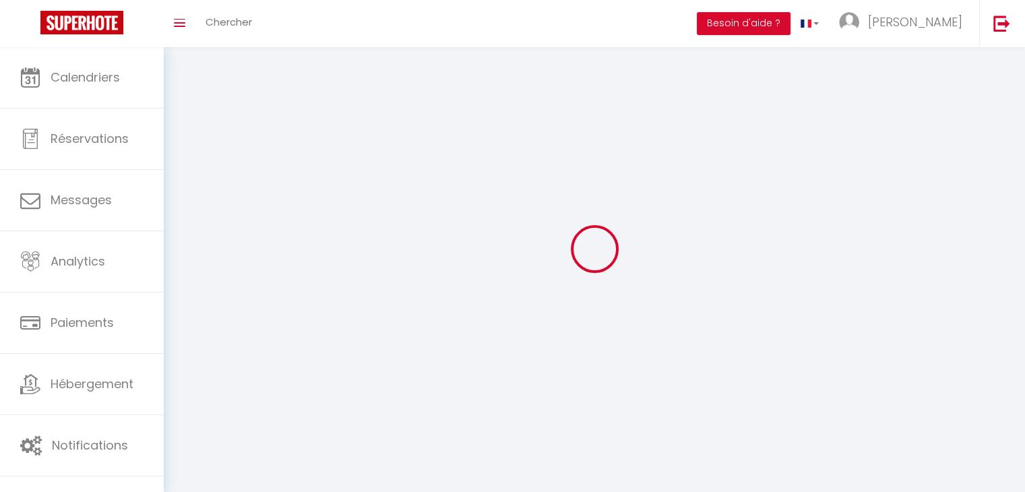
checkbox input "false"
checkbox input "true"
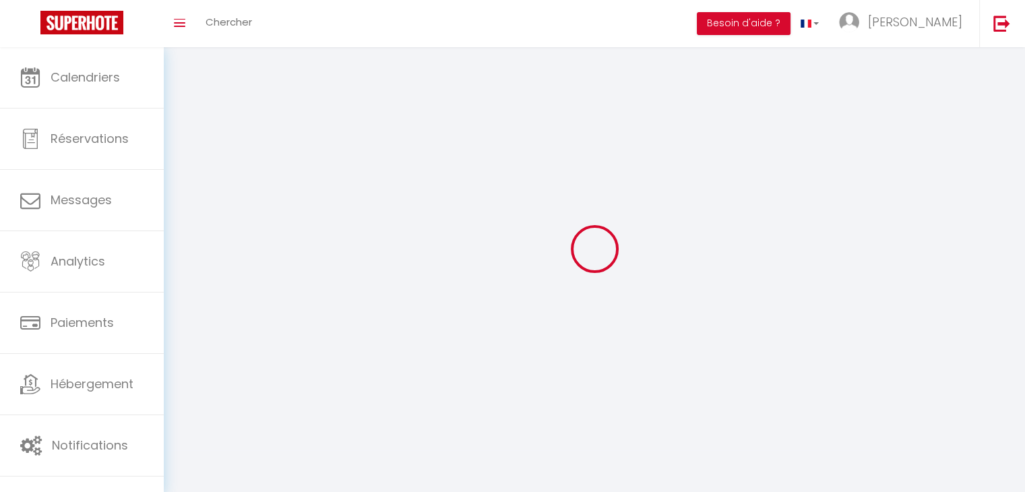
checkbox input "true"
checkbox input "false"
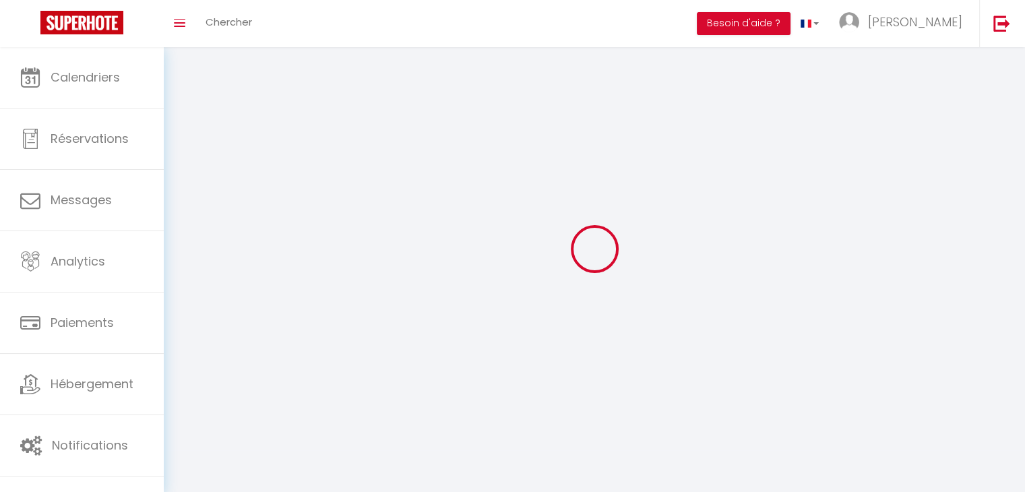
checkbox input "false"
checkbox input "true"
select select
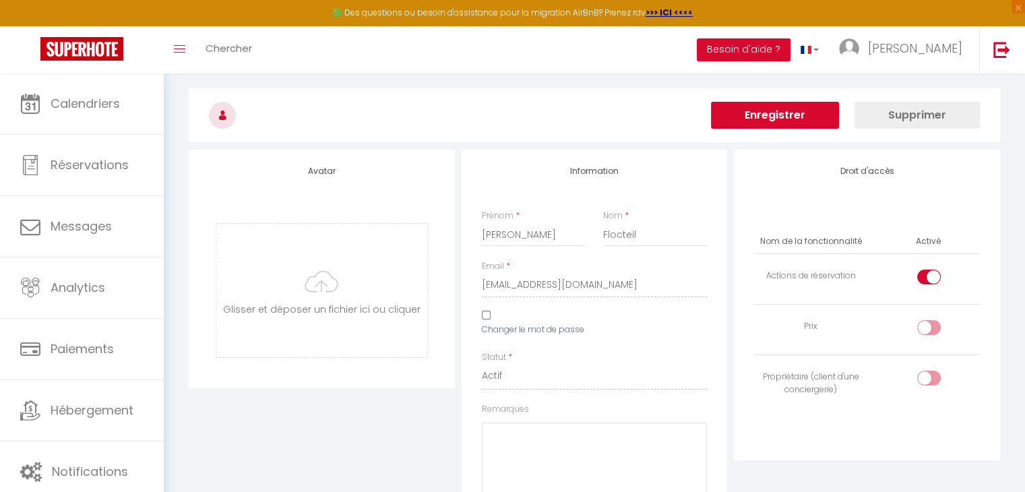
scroll to position [36, 0]
